Goal: Navigation & Orientation: Find specific page/section

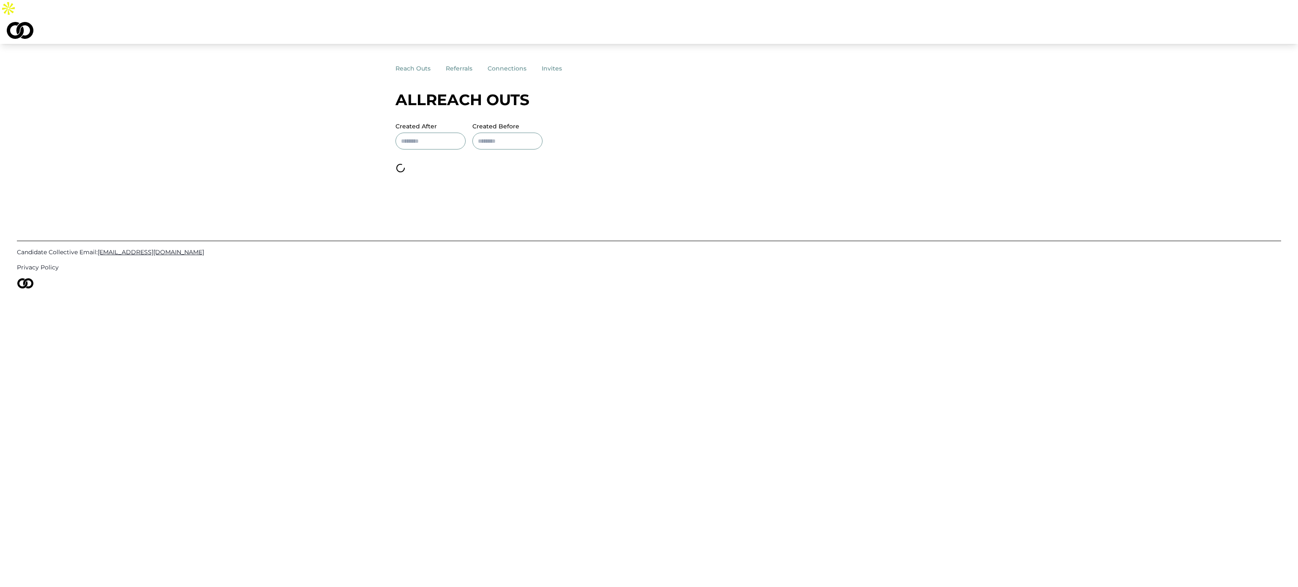
click at [548, 61] on button "invites" at bounding box center [559, 68] width 35 height 15
